Goal: Information Seeking & Learning: Learn about a topic

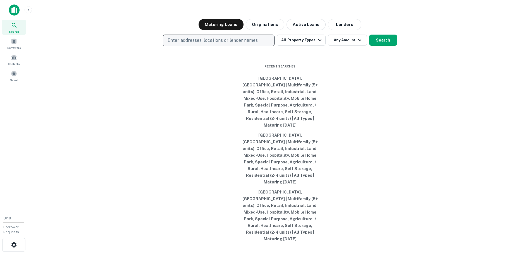
click at [205, 44] on p "Enter addresses, locations or lender names" at bounding box center [212, 40] width 90 height 7
type input "**********"
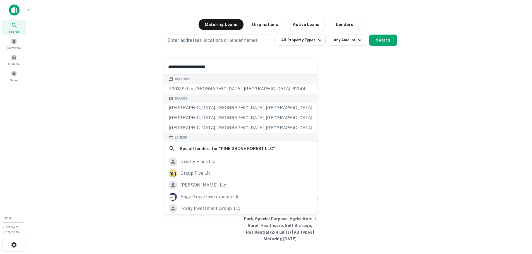
drag, startPoint x: 226, startPoint y: 67, endPoint x: 146, endPoint y: 66, distance: 80.1
click at [146, 66] on body "**********" at bounding box center [266, 127] width 532 height 254
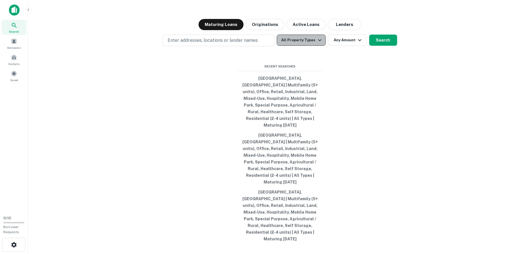
click at [319, 44] on icon "button" at bounding box center [319, 40] width 7 height 7
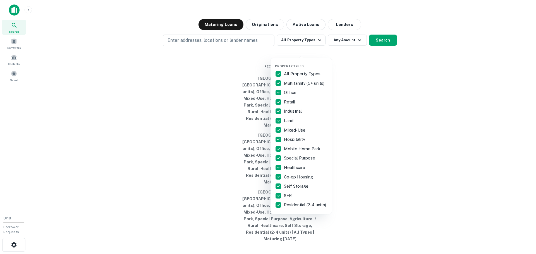
click at [367, 77] on div at bounding box center [268, 127] width 536 height 254
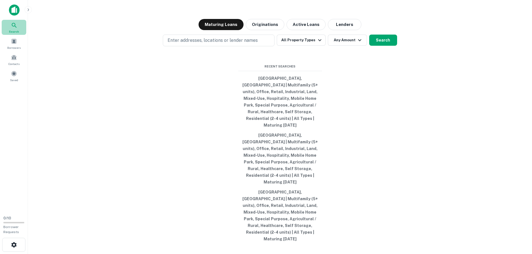
click at [15, 26] on icon at bounding box center [14, 25] width 7 height 7
click at [15, 44] on div "Borrowers" at bounding box center [14, 43] width 25 height 15
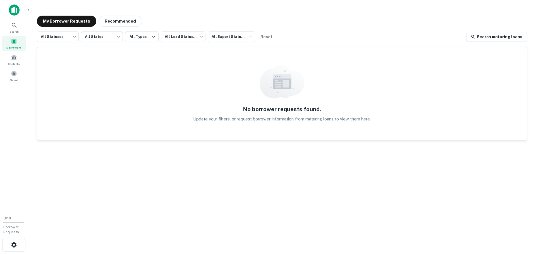
click at [15, 13] on img at bounding box center [14, 9] width 11 height 11
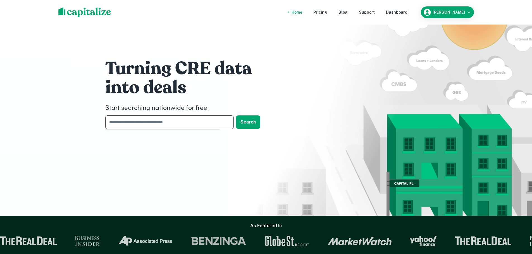
click at [150, 124] on input "text" at bounding box center [167, 123] width 124 height 14
type input "********"
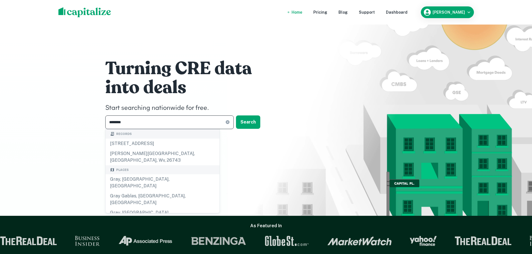
click at [125, 174] on div "Gray, GA, USA" at bounding box center [162, 182] width 114 height 17
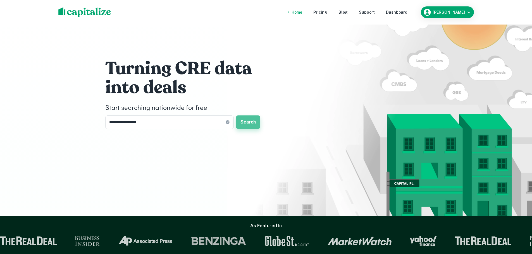
click at [247, 121] on button "Search" at bounding box center [248, 122] width 24 height 13
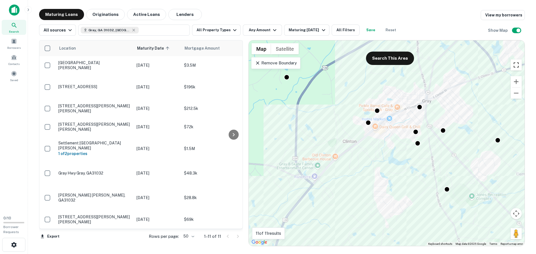
click at [517, 64] on button "Toggle fullscreen view" at bounding box center [515, 64] width 11 height 11
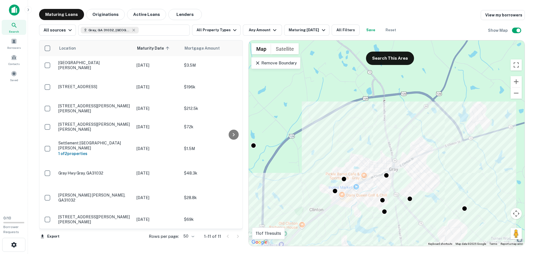
drag, startPoint x: 358, startPoint y: 93, endPoint x: 319, endPoint y: 153, distance: 71.8
click at [321, 163] on div "To activate drag with keyboard, press Alt + Enter. Once in keyboard drag state,…" at bounding box center [387, 143] width 276 height 206
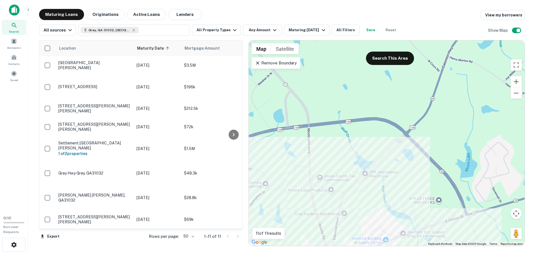
drag, startPoint x: 413, startPoint y: 103, endPoint x: 391, endPoint y: 123, distance: 29.8
click at [393, 123] on div "To activate drag with keyboard, press Alt + Enter. Once in keyboard drag state,…" at bounding box center [387, 143] width 276 height 206
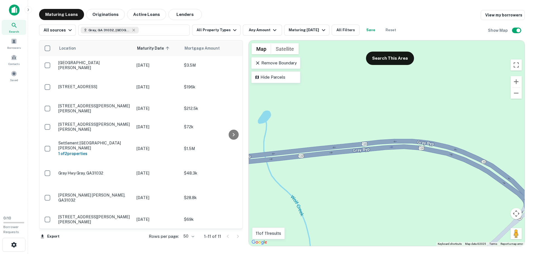
drag, startPoint x: 339, startPoint y: 140, endPoint x: 440, endPoint y: 153, distance: 101.9
click at [440, 153] on div "To activate drag with keyboard, press Alt + Enter. Once in keyboard drag state,…" at bounding box center [387, 143] width 276 height 206
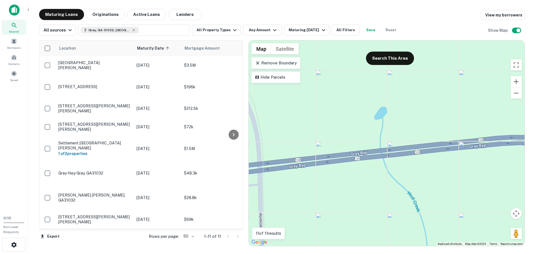
drag, startPoint x: 311, startPoint y: 154, endPoint x: 427, endPoint y: 150, distance: 116.2
click at [427, 150] on div "To activate drag with keyboard, press Alt + Enter. Once in keyboard drag state,…" at bounding box center [387, 143] width 276 height 206
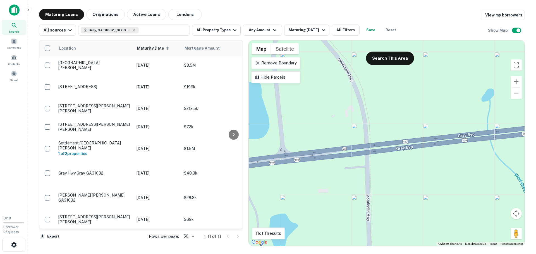
drag, startPoint x: 297, startPoint y: 162, endPoint x: 398, endPoint y: 146, distance: 102.6
click at [398, 146] on div "To activate drag with keyboard, press Alt + Enter. Once in keyboard drag state,…" at bounding box center [387, 143] width 276 height 206
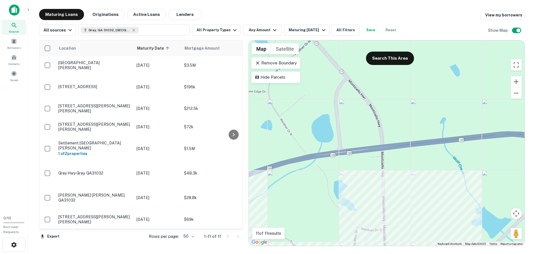
click at [361, 115] on div "To activate drag with keyboard, press Alt + Enter. Once in keyboard drag state,…" at bounding box center [387, 143] width 276 height 206
click at [355, 108] on div "To activate drag with keyboard, press Alt + Enter. Once in keyboard drag state,…" at bounding box center [387, 143] width 276 height 206
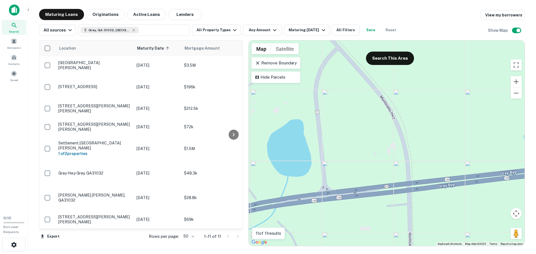
click at [359, 112] on div "To activate drag with keyboard, press Alt + Enter. Once in keyboard drag state,…" at bounding box center [387, 143] width 276 height 206
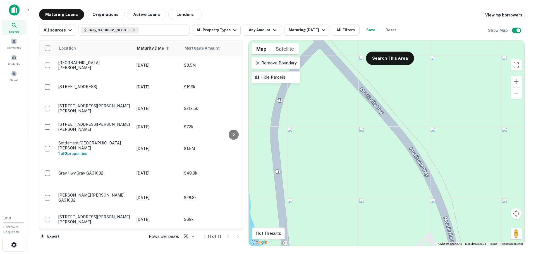
drag, startPoint x: 354, startPoint y: 105, endPoint x: 354, endPoint y: 163, distance: 57.5
click at [355, 165] on div "To activate drag with keyboard, press Alt + Enter. Once in keyboard drag state,…" at bounding box center [387, 143] width 276 height 206
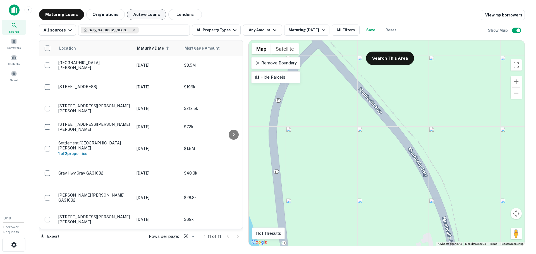
click at [151, 16] on button "Active Loans" at bounding box center [146, 14] width 39 height 11
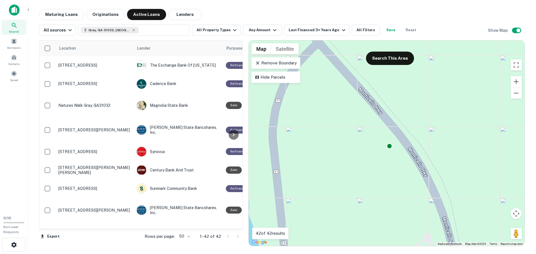
click at [335, 145] on div "To activate drag with keyboard, press Alt + Enter. Once in keyboard drag state,…" at bounding box center [387, 143] width 276 height 206
click at [340, 134] on div "To activate drag with keyboard, press Alt + Enter. Once in keyboard drag state,…" at bounding box center [387, 143] width 276 height 206
click at [181, 15] on button "Lenders" at bounding box center [184, 14] width 33 height 11
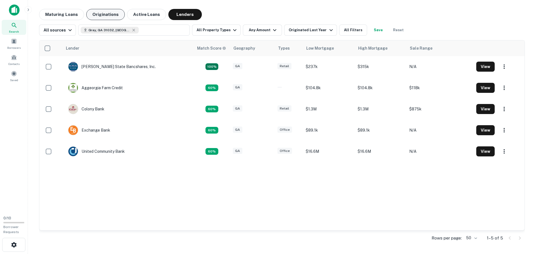
click at [107, 13] on button "Originations" at bounding box center [105, 14] width 39 height 11
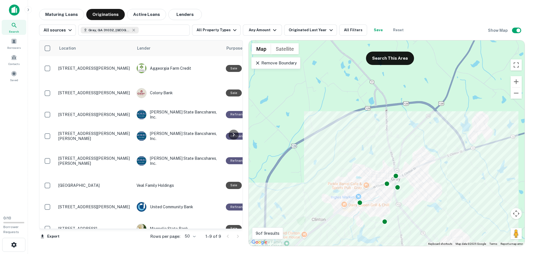
drag, startPoint x: 358, startPoint y: 106, endPoint x: 326, endPoint y: 186, distance: 85.9
click at [326, 186] on div "To activate drag with keyboard, press Alt + Enter. Once in keyboard drag state,…" at bounding box center [387, 143] width 276 height 206
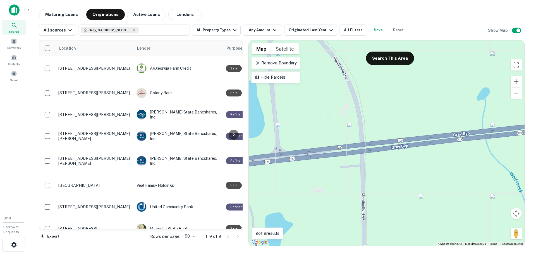
drag, startPoint x: 399, startPoint y: 142, endPoint x: 407, endPoint y: 193, distance: 51.9
click at [407, 193] on div "To activate drag with keyboard, press Alt + Enter. Once in keyboard drag state,…" at bounding box center [387, 143] width 276 height 206
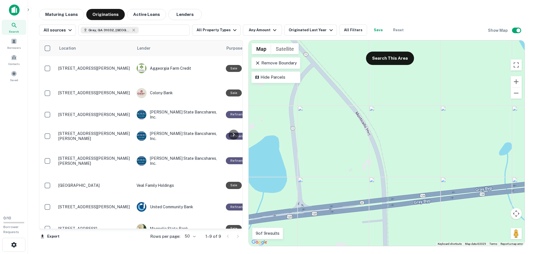
drag, startPoint x: 394, startPoint y: 131, endPoint x: 409, endPoint y: 163, distance: 35.3
click at [409, 163] on div "To activate drag with keyboard, press Alt + Enter. Once in keyboard drag state,…" at bounding box center [387, 143] width 276 height 206
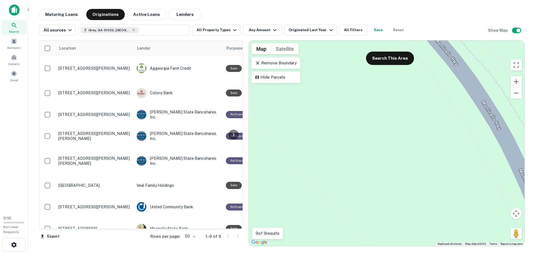
drag, startPoint x: 338, startPoint y: 143, endPoint x: 418, endPoint y: 207, distance: 101.9
click at [419, 210] on div "To activate drag with keyboard, press Alt + Enter. Once in keyboard drag state,…" at bounding box center [387, 143] width 276 height 206
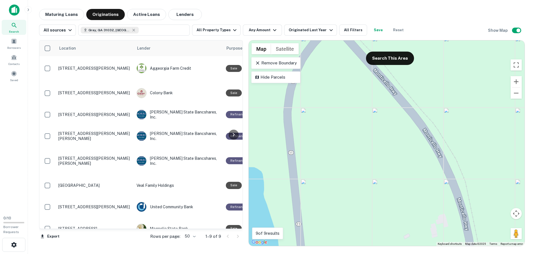
click at [370, 159] on div "To activate drag with keyboard, press Alt + Enter. Once in keyboard drag state,…" at bounding box center [387, 143] width 276 height 206
